Goal: Information Seeking & Learning: Learn about a topic

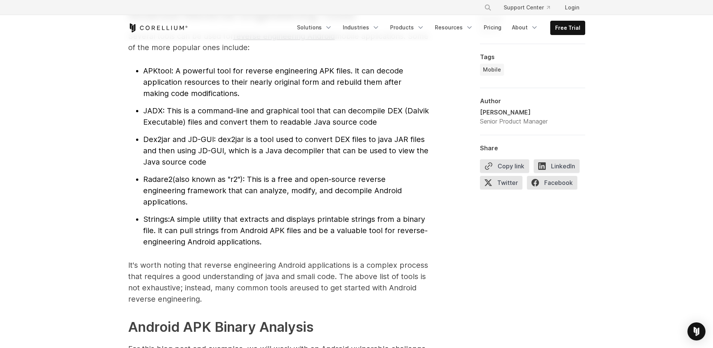
scroll to position [824, 0]
click at [169, 143] on span "Dex2jar and JD-GUI" at bounding box center [178, 138] width 71 height 9
copy span "Dex2jar"
drag, startPoint x: 169, startPoint y: 143, endPoint x: 145, endPoint y: 140, distance: 24.2
click at [145, 140] on span "Dex2jar and JD-GUI" at bounding box center [178, 138] width 71 height 9
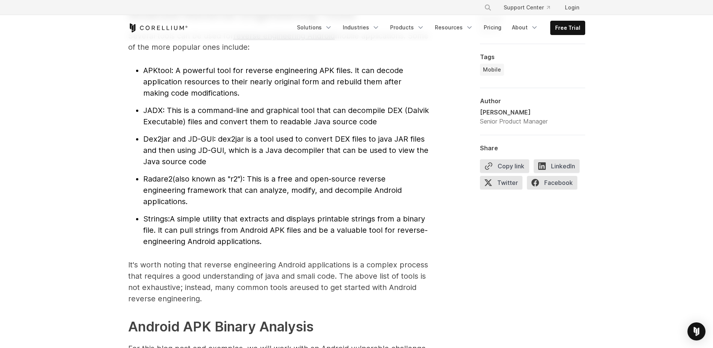
click at [160, 175] on span "Radare2" at bounding box center [157, 178] width 29 height 9
copy li "Radare2"
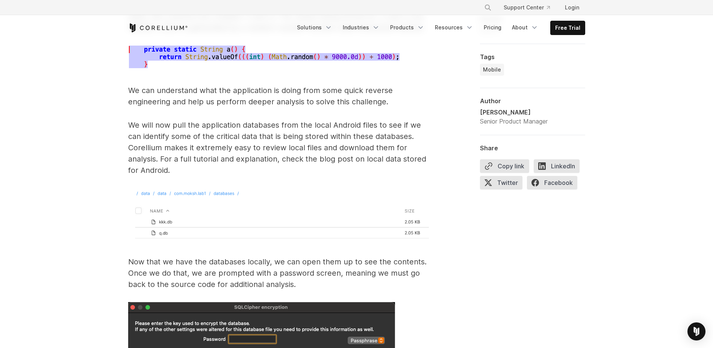
scroll to position [2725, 0]
click at [138, 140] on p "We will now pull the application databases from the local Android files to see …" at bounding box center [278, 148] width 301 height 56
copy p "Corellium"
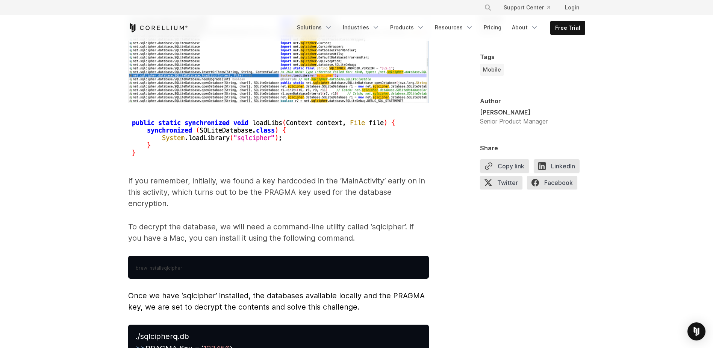
scroll to position [3257, 0]
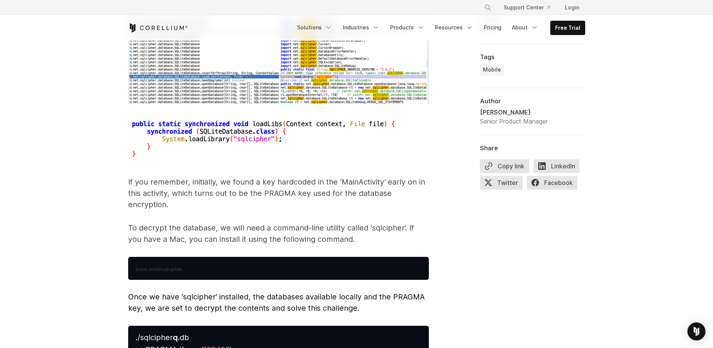
drag, startPoint x: 282, startPoint y: 139, endPoint x: 256, endPoint y: 152, distance: 29.4
click at [256, 152] on p at bounding box center [278, 141] width 301 height 45
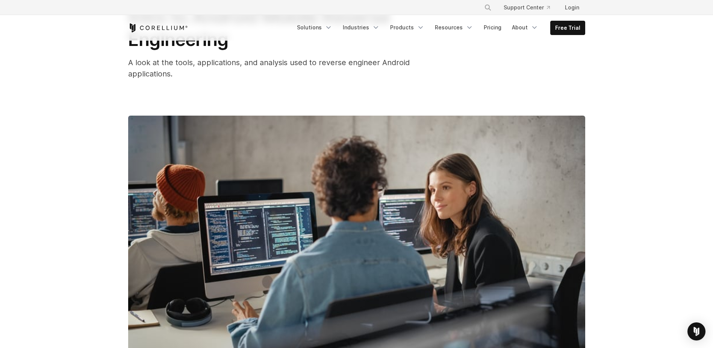
scroll to position [0, 0]
